Goal: Information Seeking & Learning: Learn about a topic

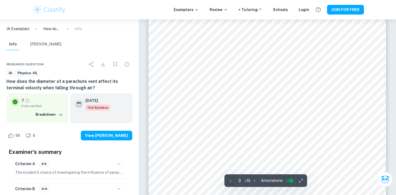
scroll to position [808, 0]
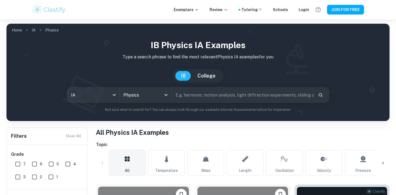
scroll to position [178, 0]
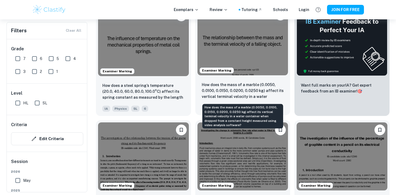
click at [250, 92] on p "How does the mass of a marble (0.0050, 0.0100, 0.0150, 0.0200, 0.0250 kg) affec…" at bounding box center [243, 91] width 82 height 18
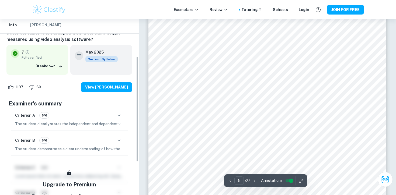
scroll to position [1451, 0]
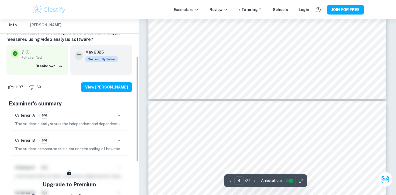
type input "5"
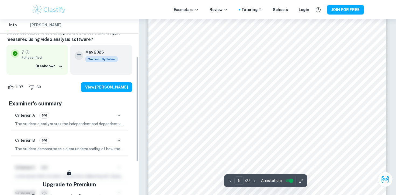
scroll to position [1462, 0]
